Goal: Information Seeking & Learning: Learn about a topic

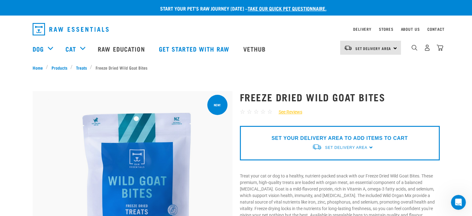
click at [151, 162] on img at bounding box center [133, 191] width 200 height 200
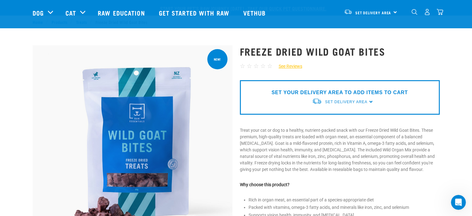
scroll to position [93, 0]
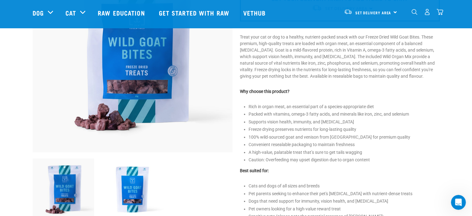
click at [133, 190] on img at bounding box center [132, 189] width 62 height 62
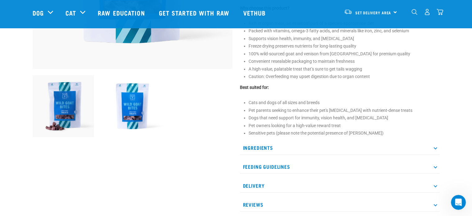
scroll to position [217, 0]
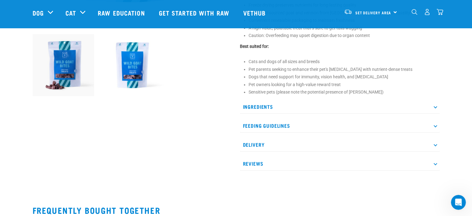
click at [433, 103] on p "Ingredients" at bounding box center [340, 107] width 200 height 14
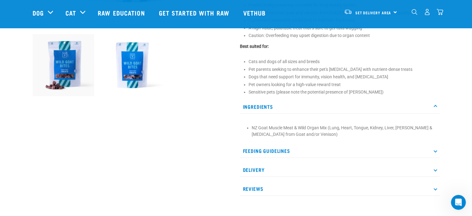
click at [437, 147] on p "Feeding Guidelines" at bounding box center [340, 151] width 200 height 14
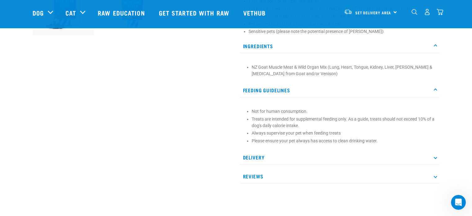
scroll to position [279, 0]
click at [436, 154] on icon at bounding box center [434, 155] width 3 height 3
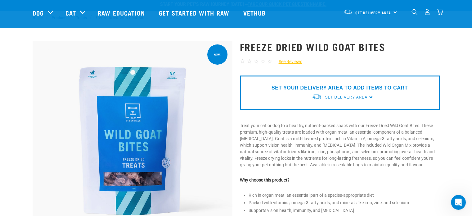
scroll to position [0, 0]
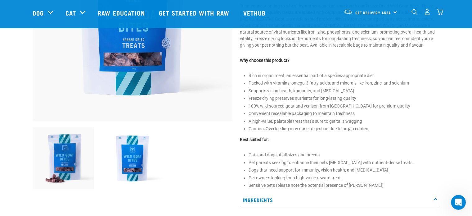
click at [83, 158] on img at bounding box center [64, 158] width 62 height 62
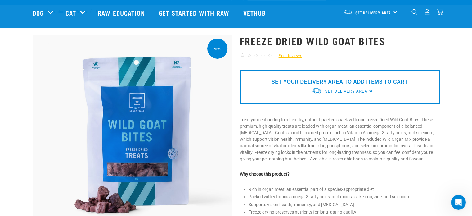
click at [153, 114] on img at bounding box center [133, 135] width 200 height 200
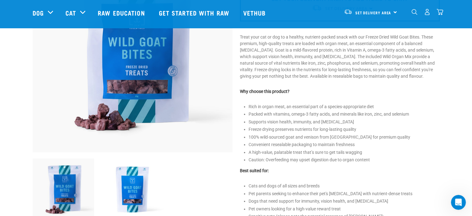
click at [146, 107] on img at bounding box center [133, 52] width 200 height 200
click at [127, 176] on img at bounding box center [132, 189] width 62 height 62
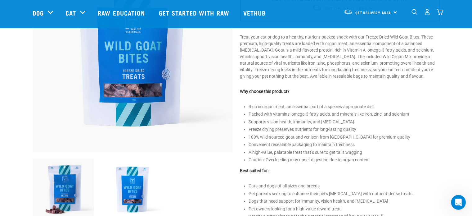
click at [132, 45] on img at bounding box center [133, 52] width 200 height 200
